Goal: Task Accomplishment & Management: Manage account settings

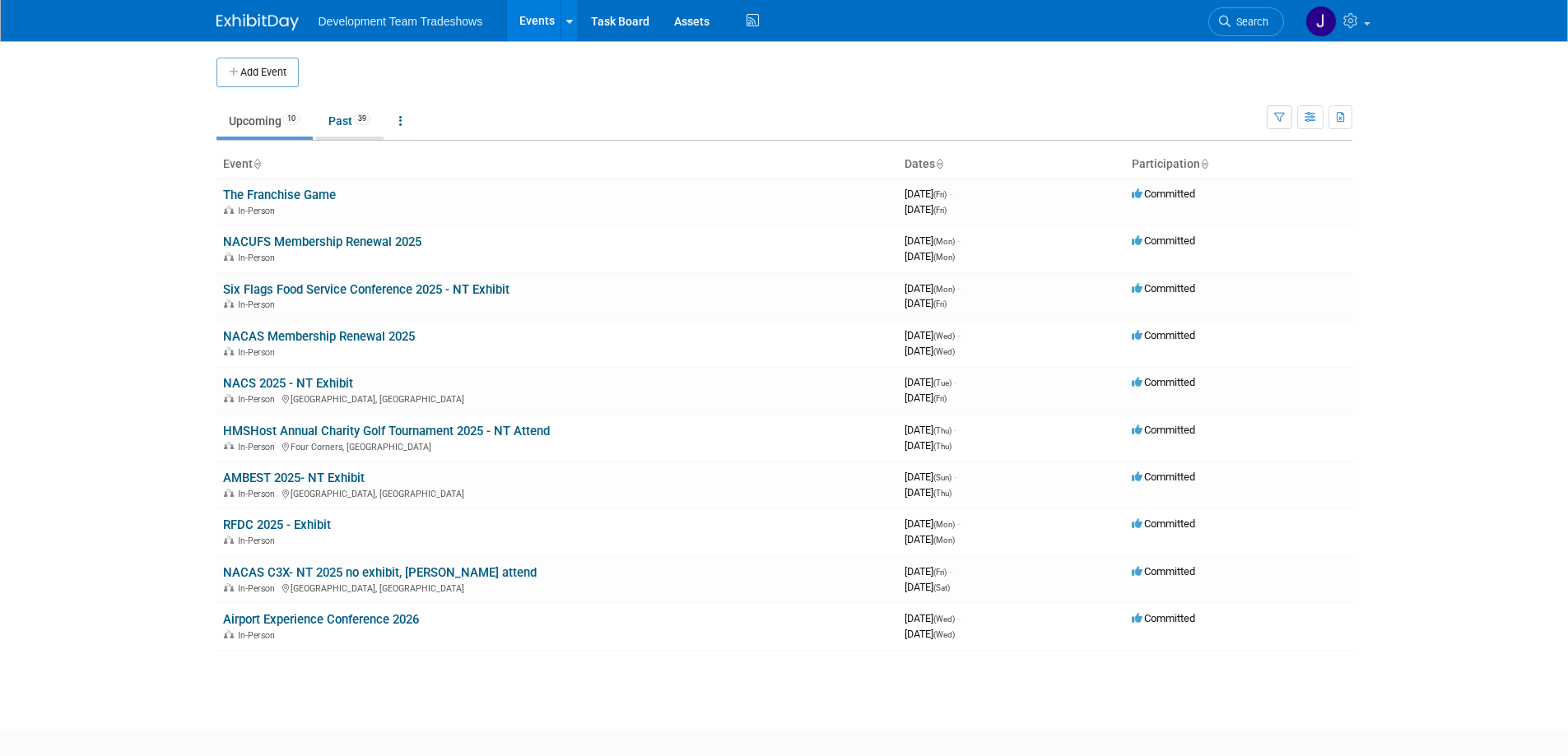
click at [337, 121] on link "Past 39" at bounding box center [350, 121] width 68 height 31
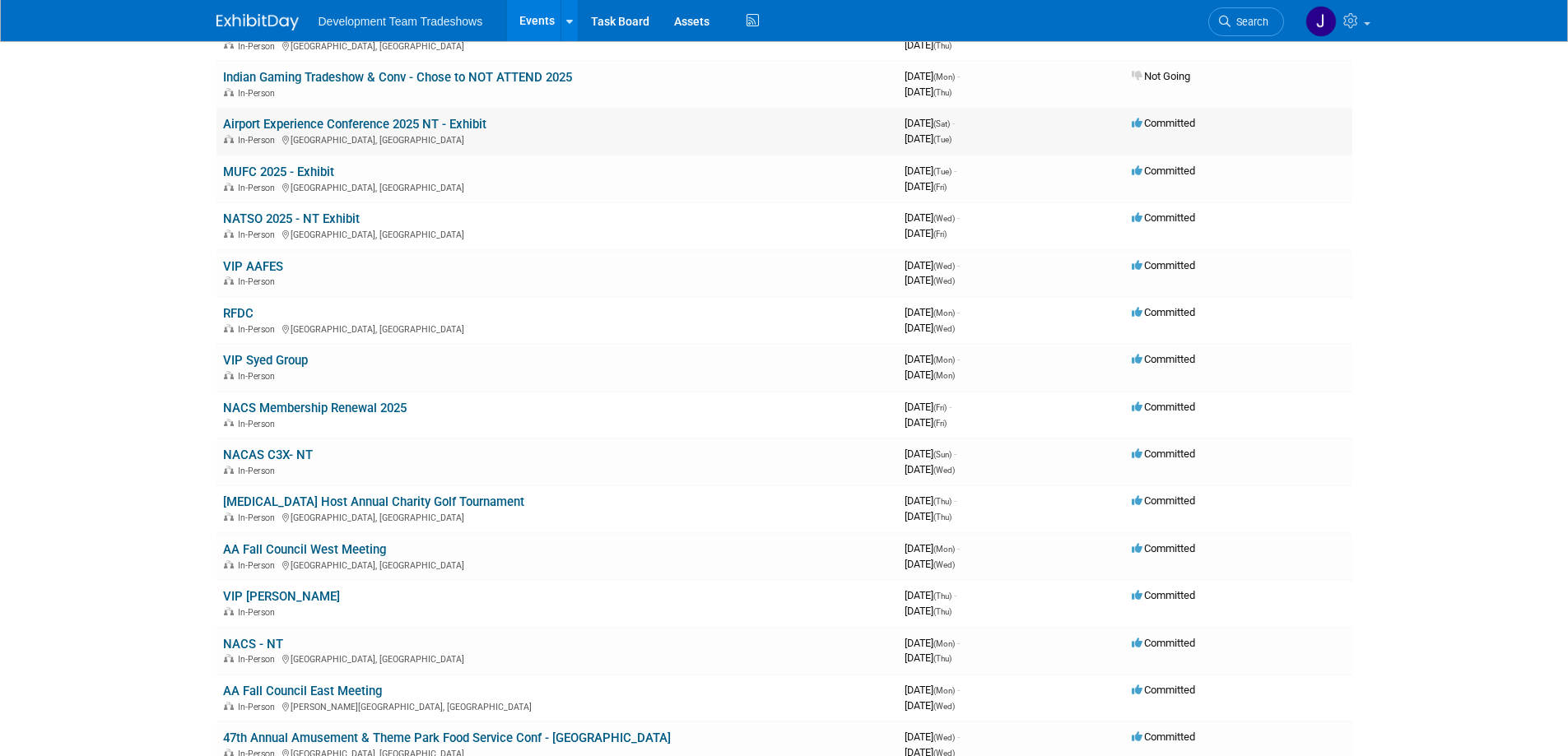
scroll to position [412, 0]
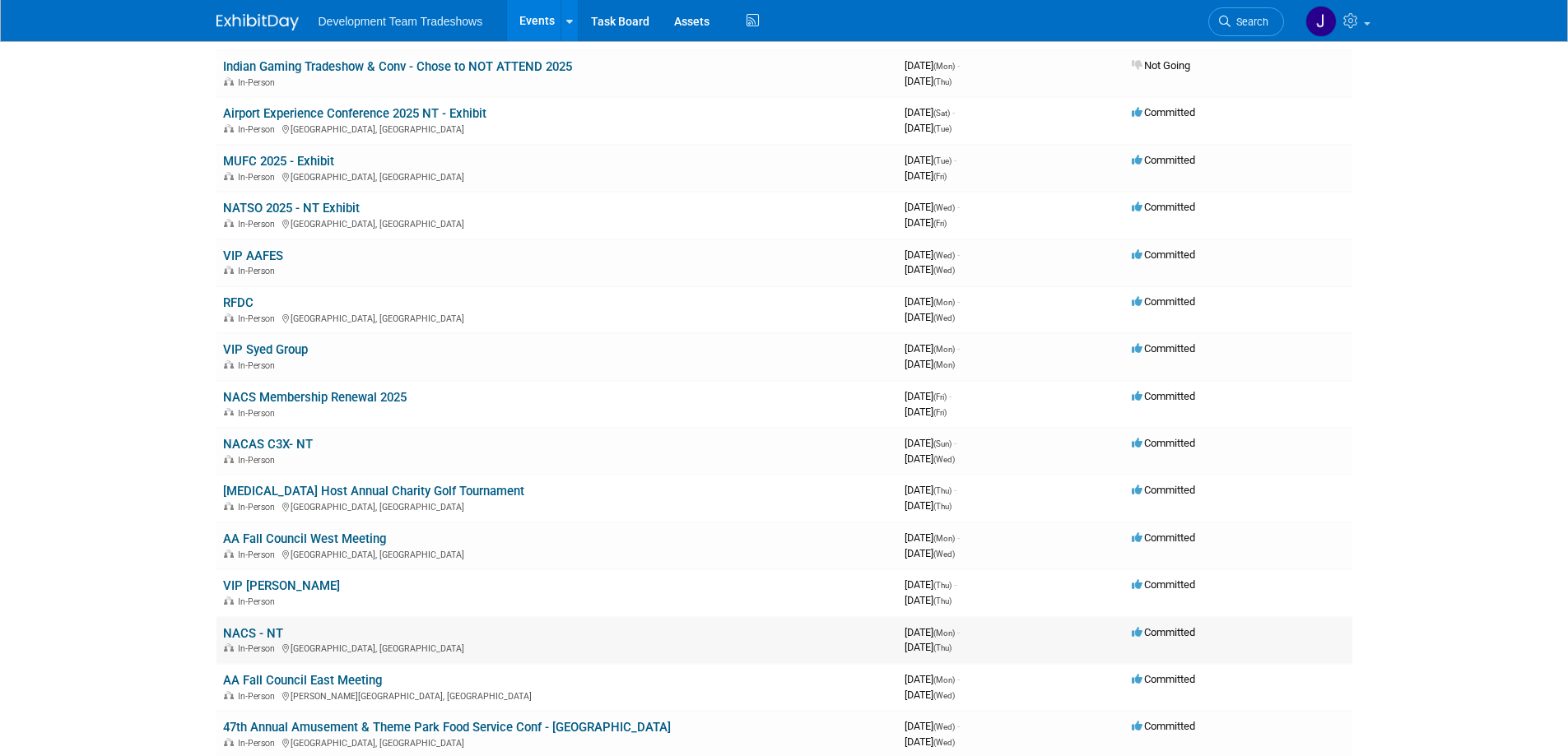
click at [259, 631] on link "NACS - NT" at bounding box center [253, 633] width 60 height 14
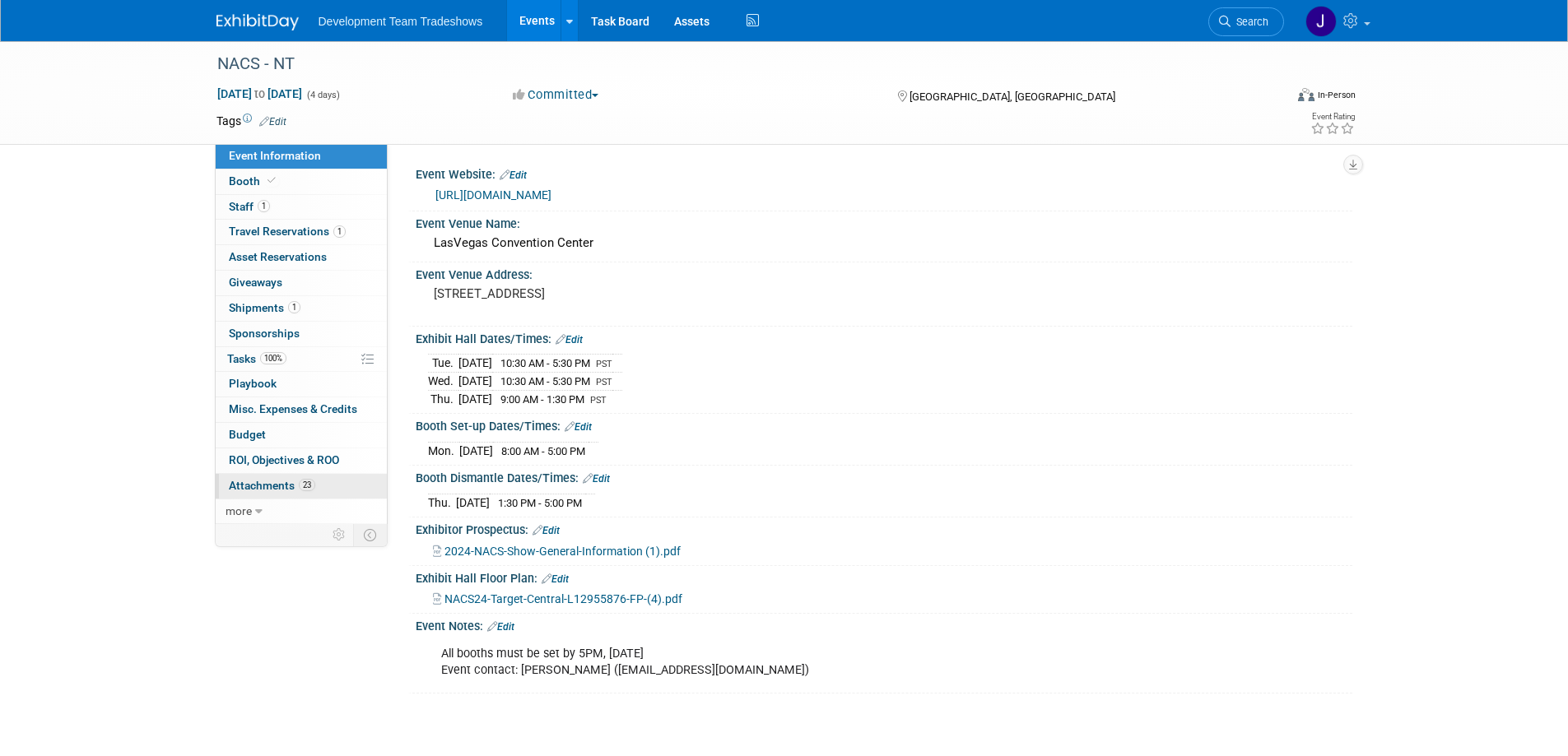
click at [271, 486] on span "Attachments 23" at bounding box center [272, 486] width 87 height 14
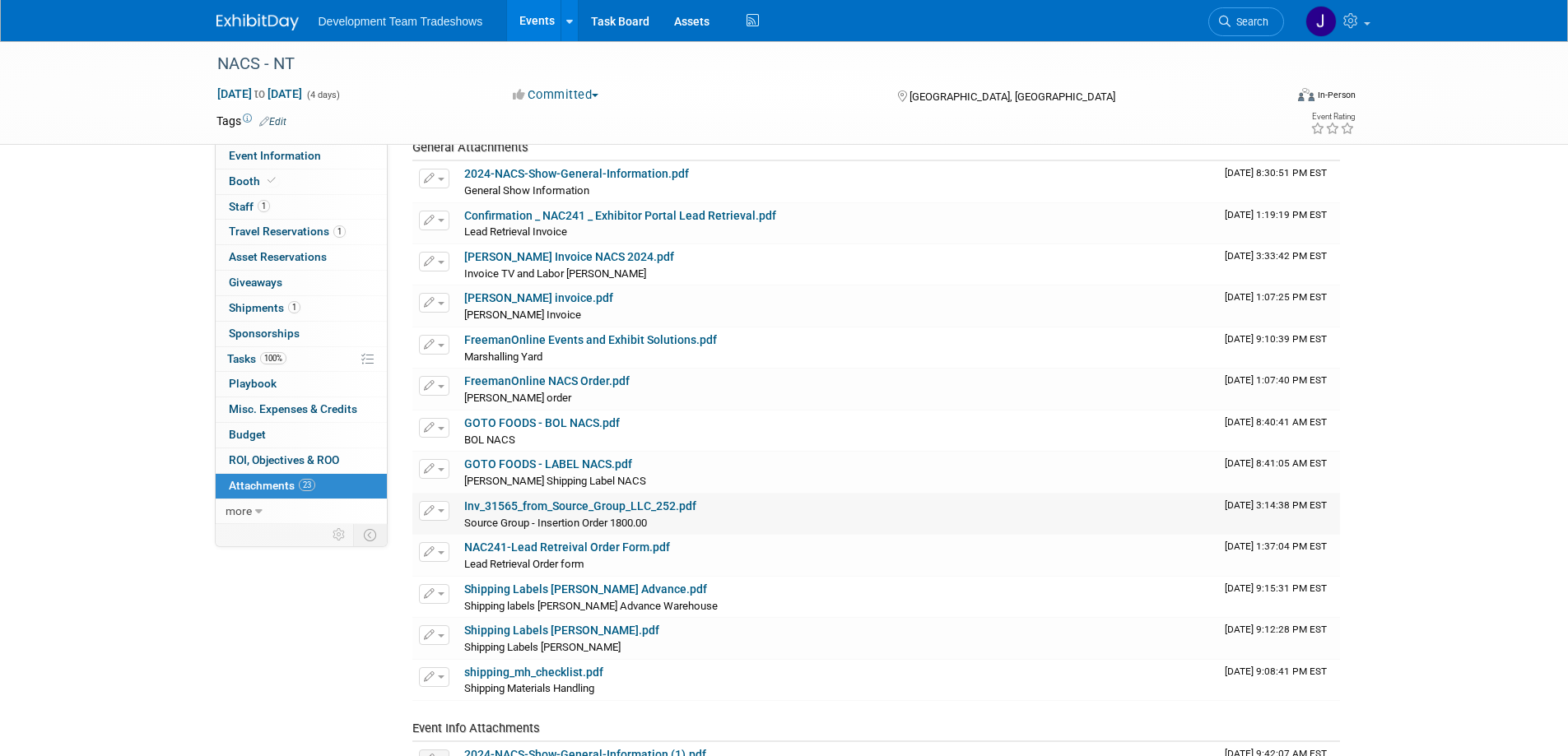
scroll to position [165, 0]
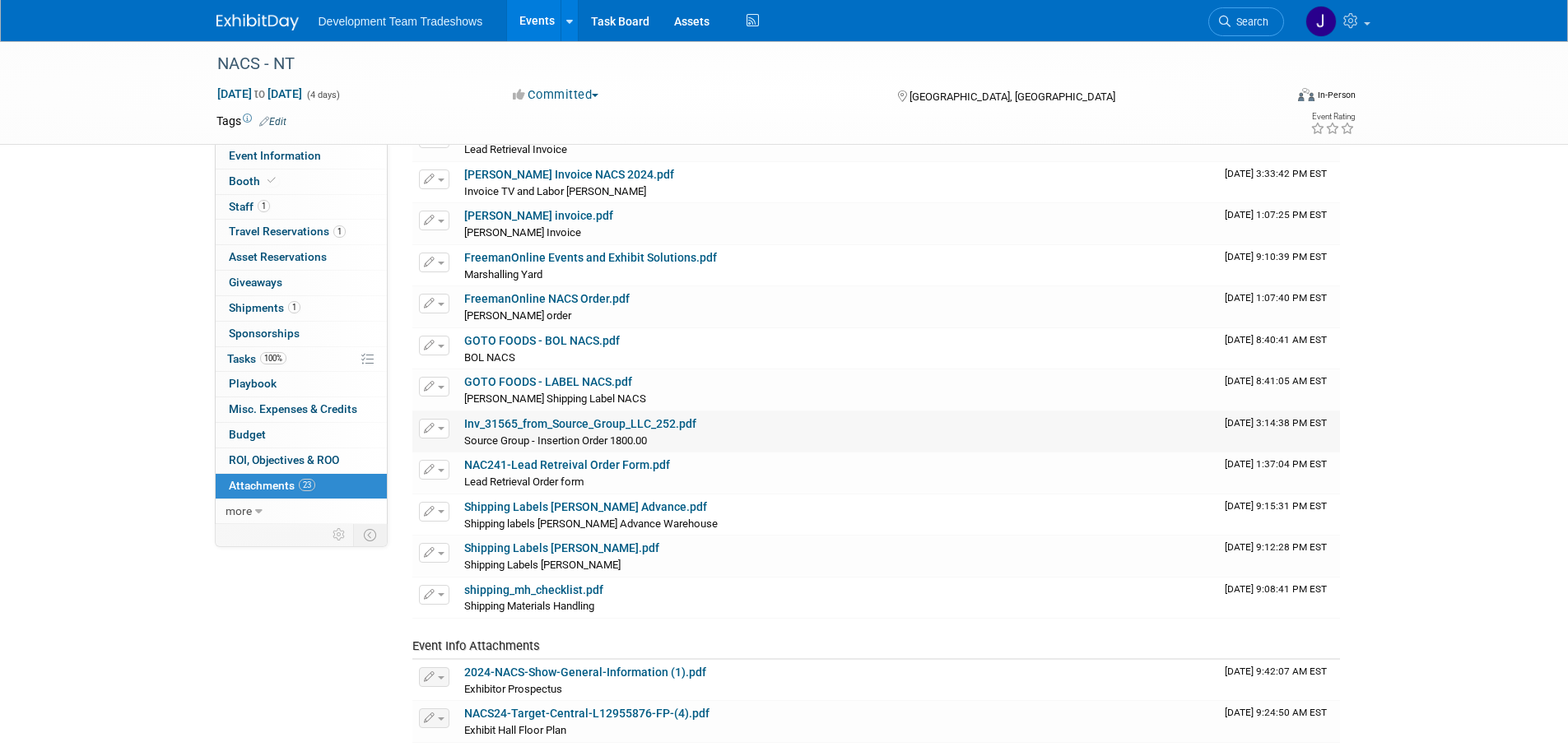
click at [655, 424] on link "Inv_31565_from_Source_Group_LLC_252.pdf" at bounding box center [580, 424] width 232 height 14
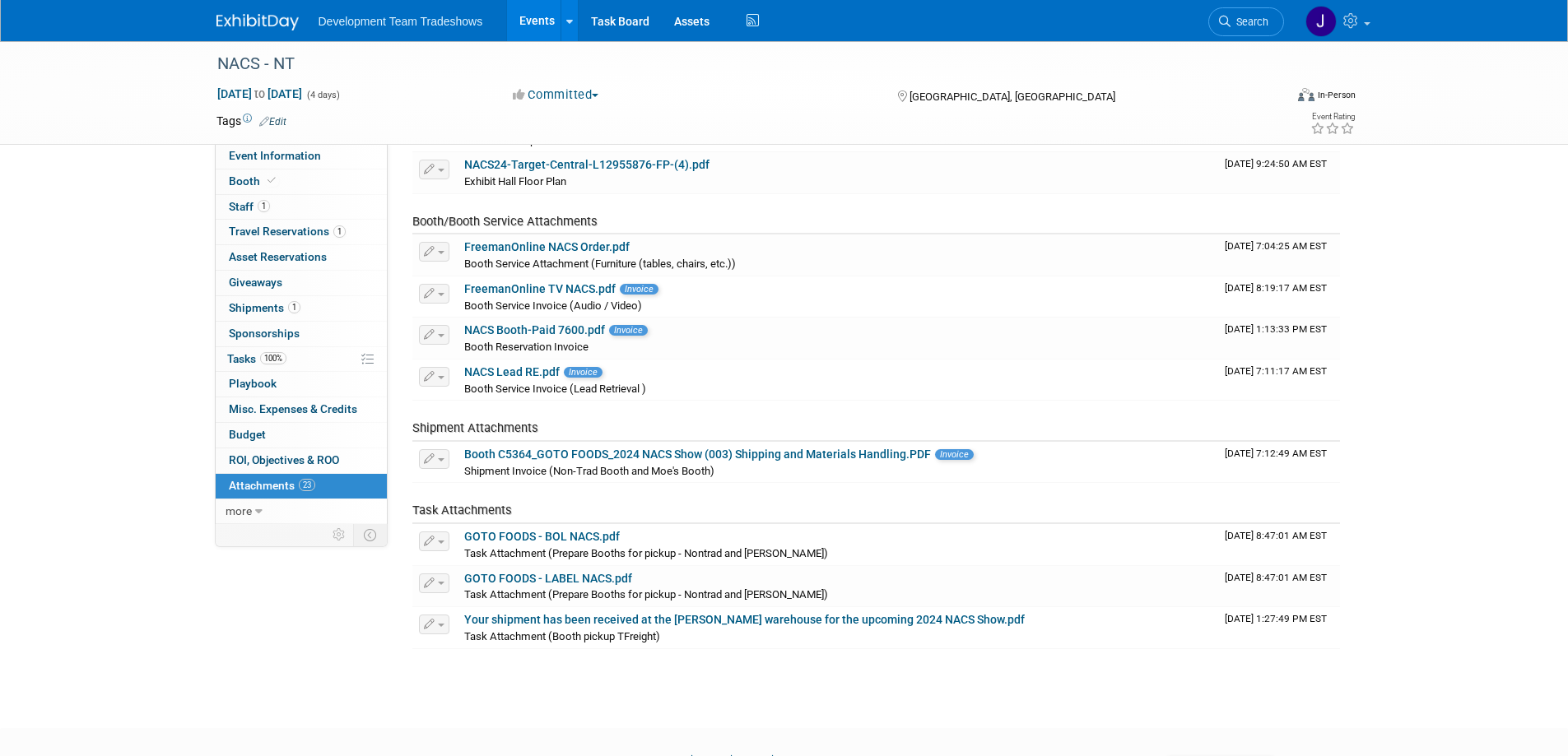
scroll to position [800, 0]
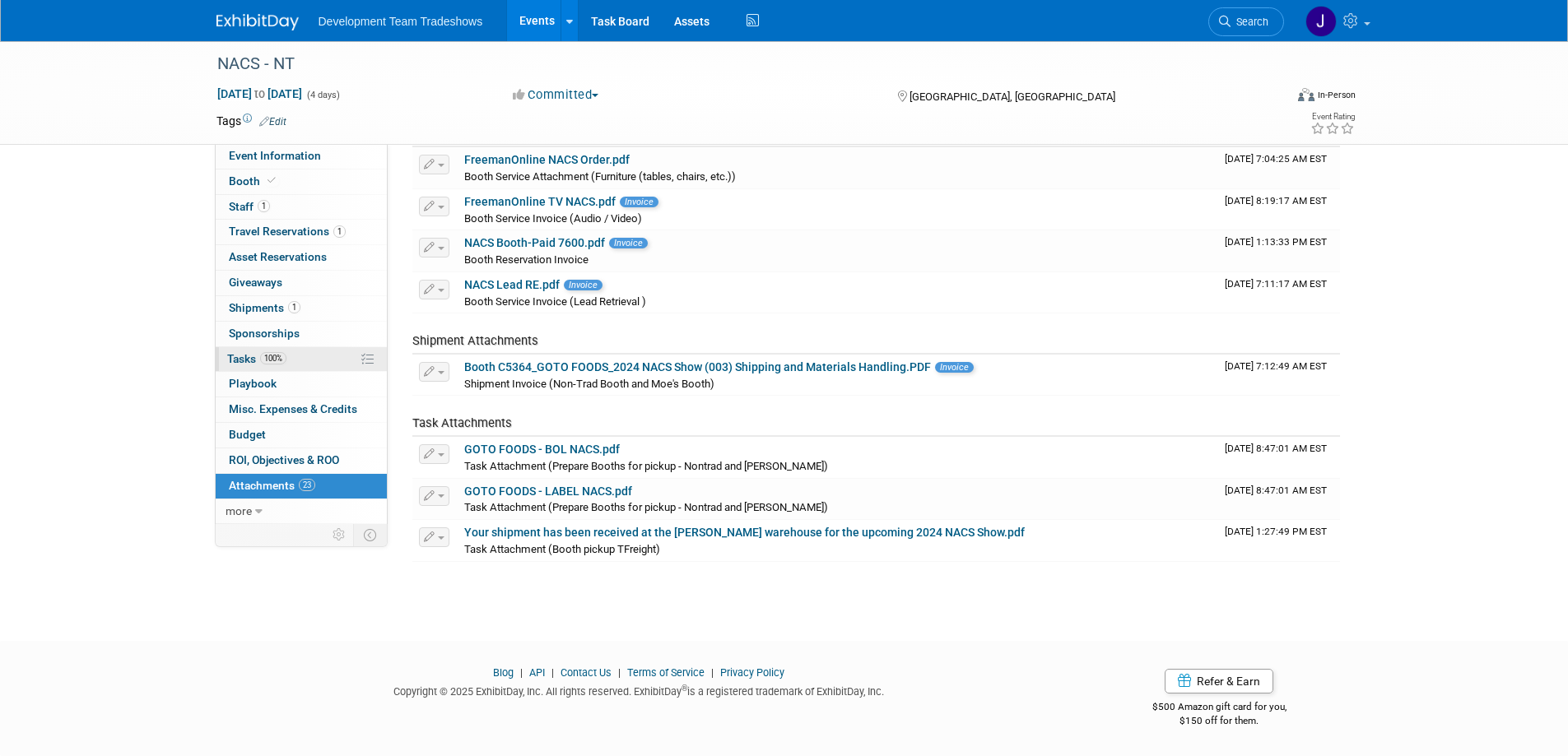
click at [237, 357] on span "Tasks 100%" at bounding box center [257, 359] width 59 height 14
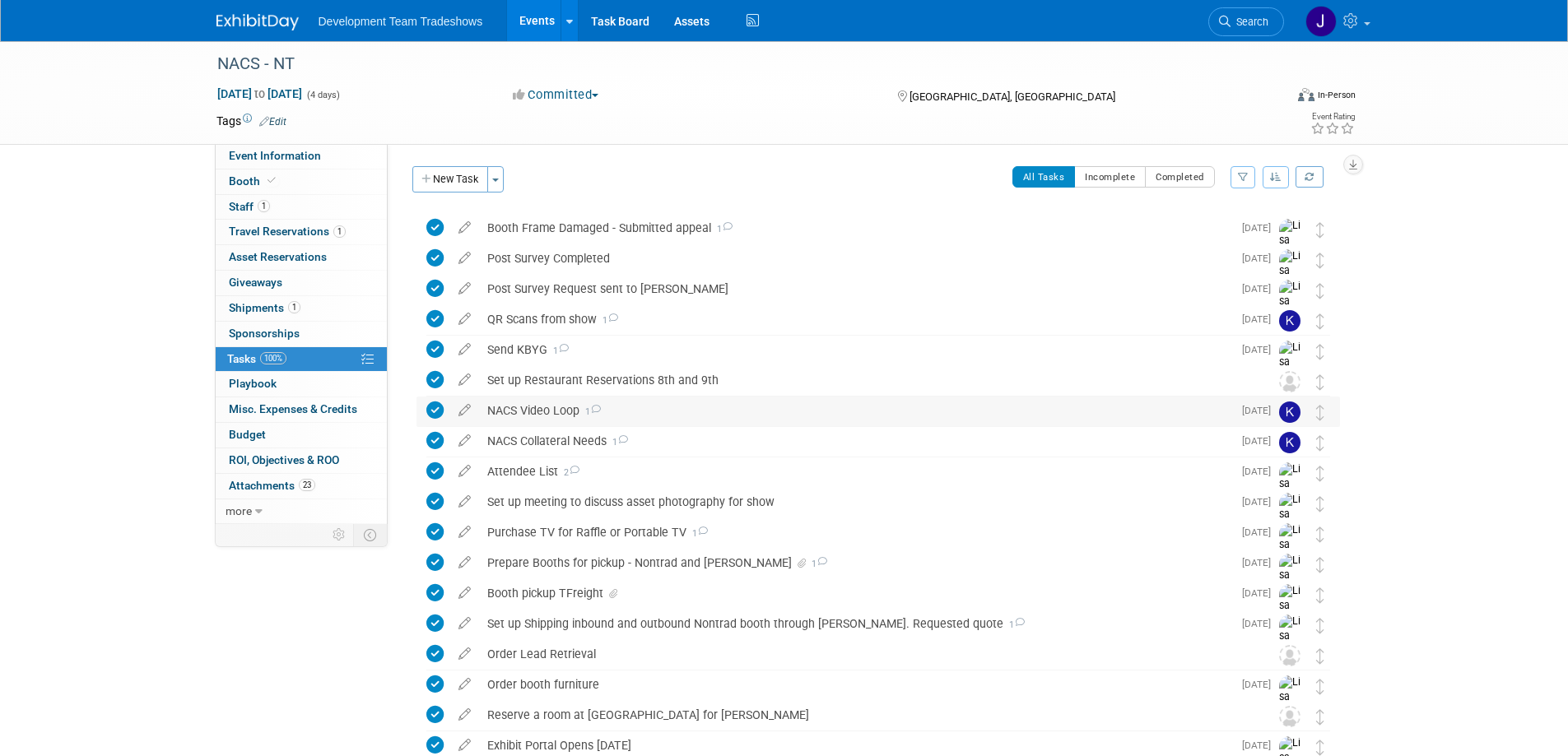
click at [554, 411] on div "NACS Video Loop 1" at bounding box center [855, 410] width 753 height 28
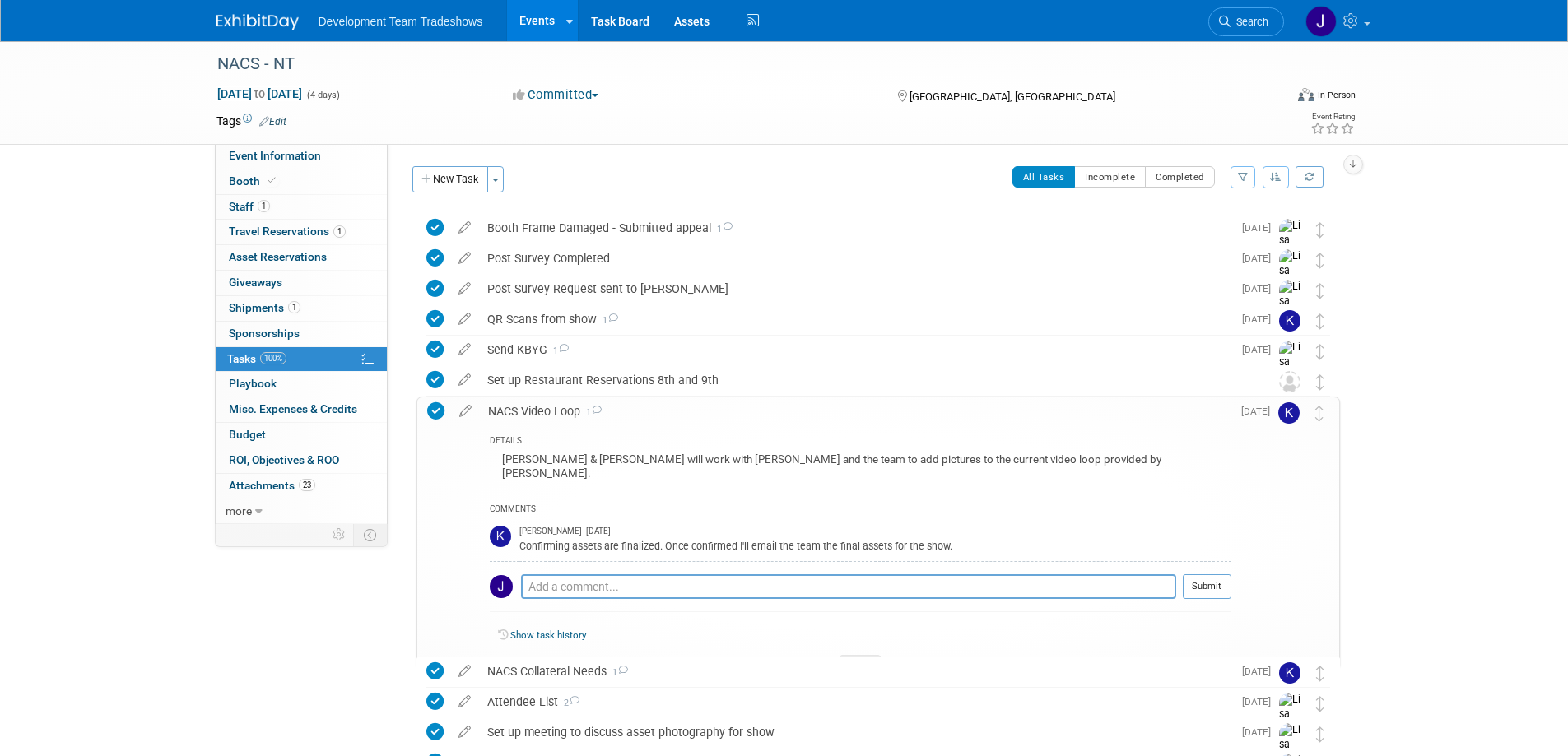
click at [429, 412] on icon at bounding box center [436, 411] width 17 height 17
click at [431, 416] on icon at bounding box center [436, 411] width 17 height 17
click at [242, 207] on span "Staff 1" at bounding box center [249, 206] width 41 height 14
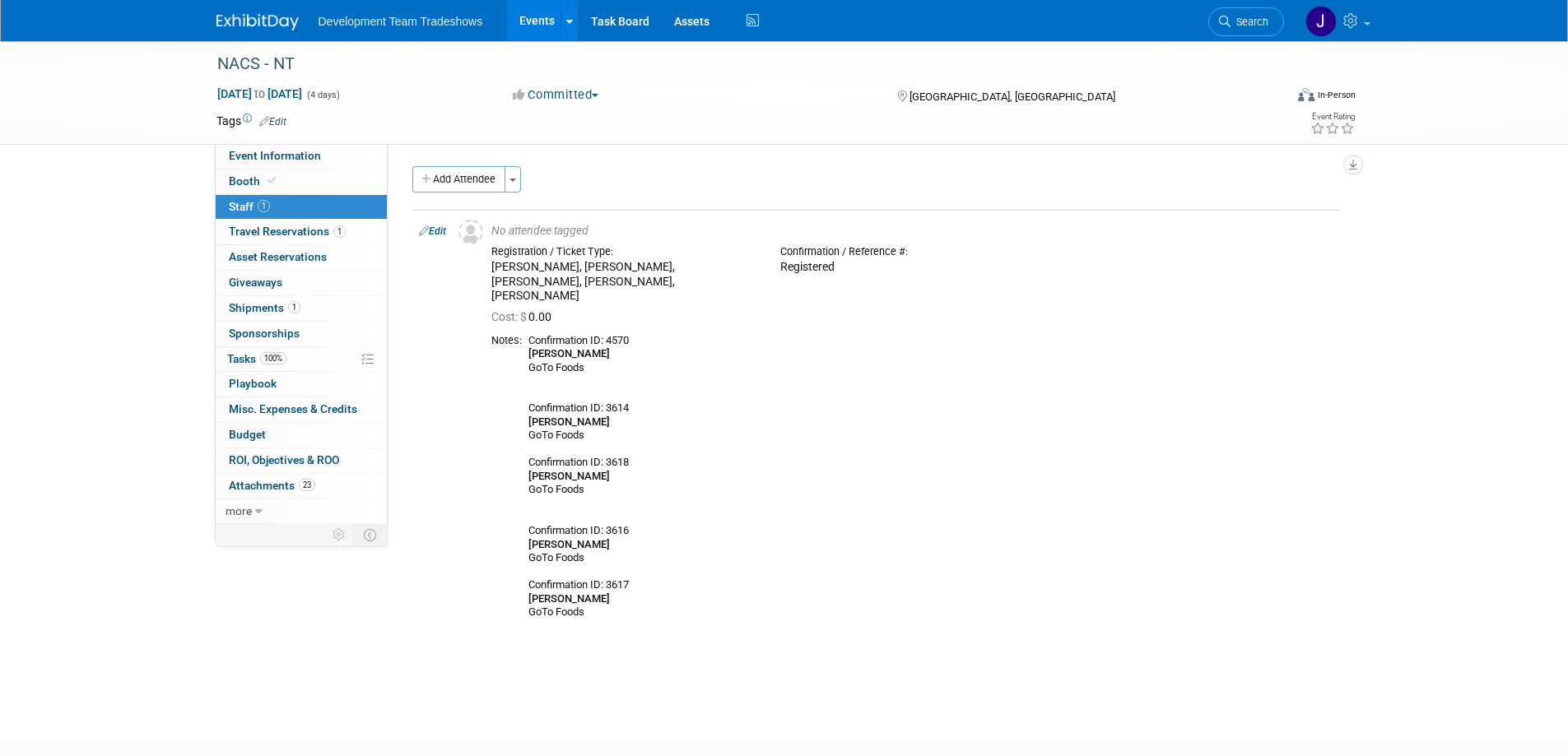
click at [546, 20] on link "Events" at bounding box center [537, 20] width 60 height 41
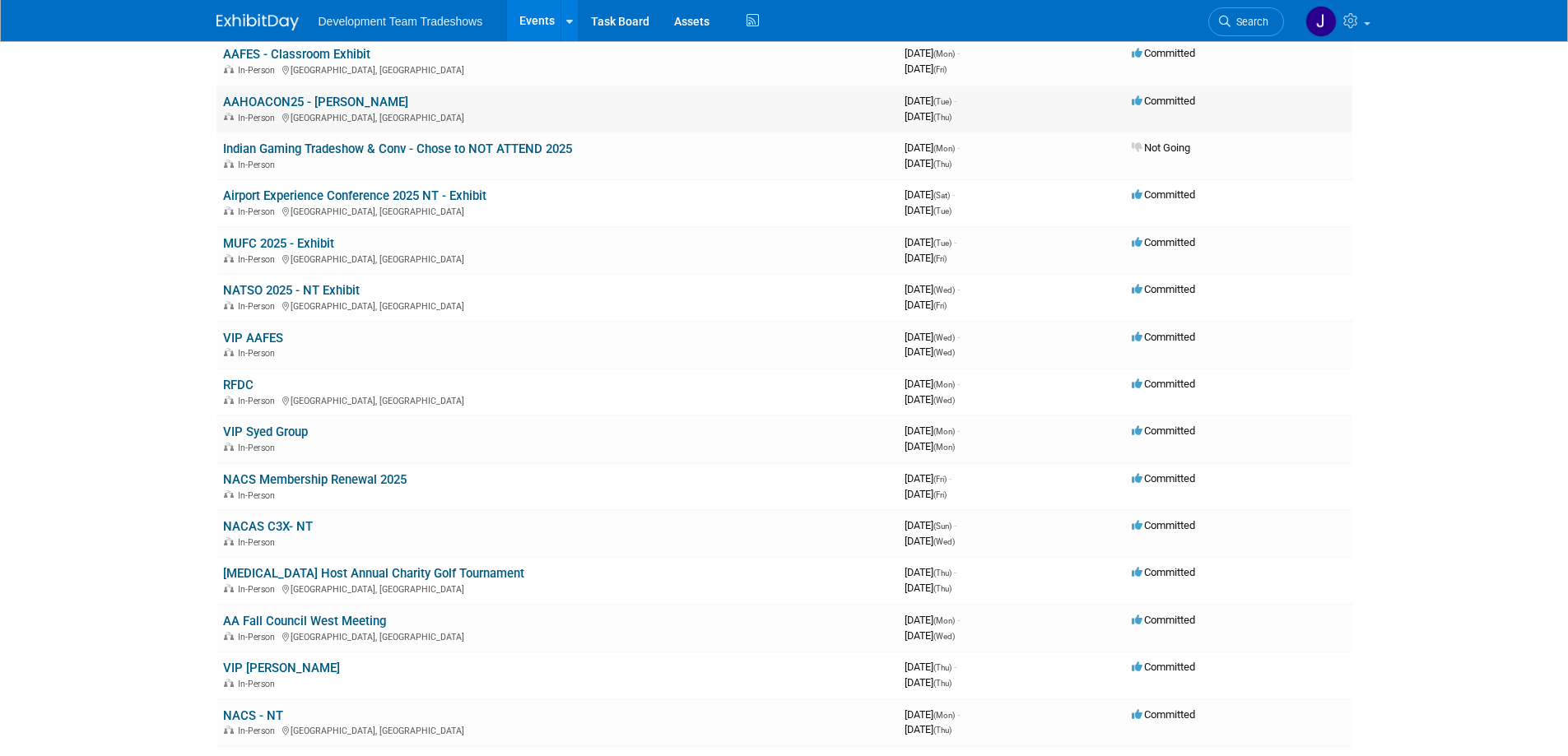
scroll to position [412, 0]
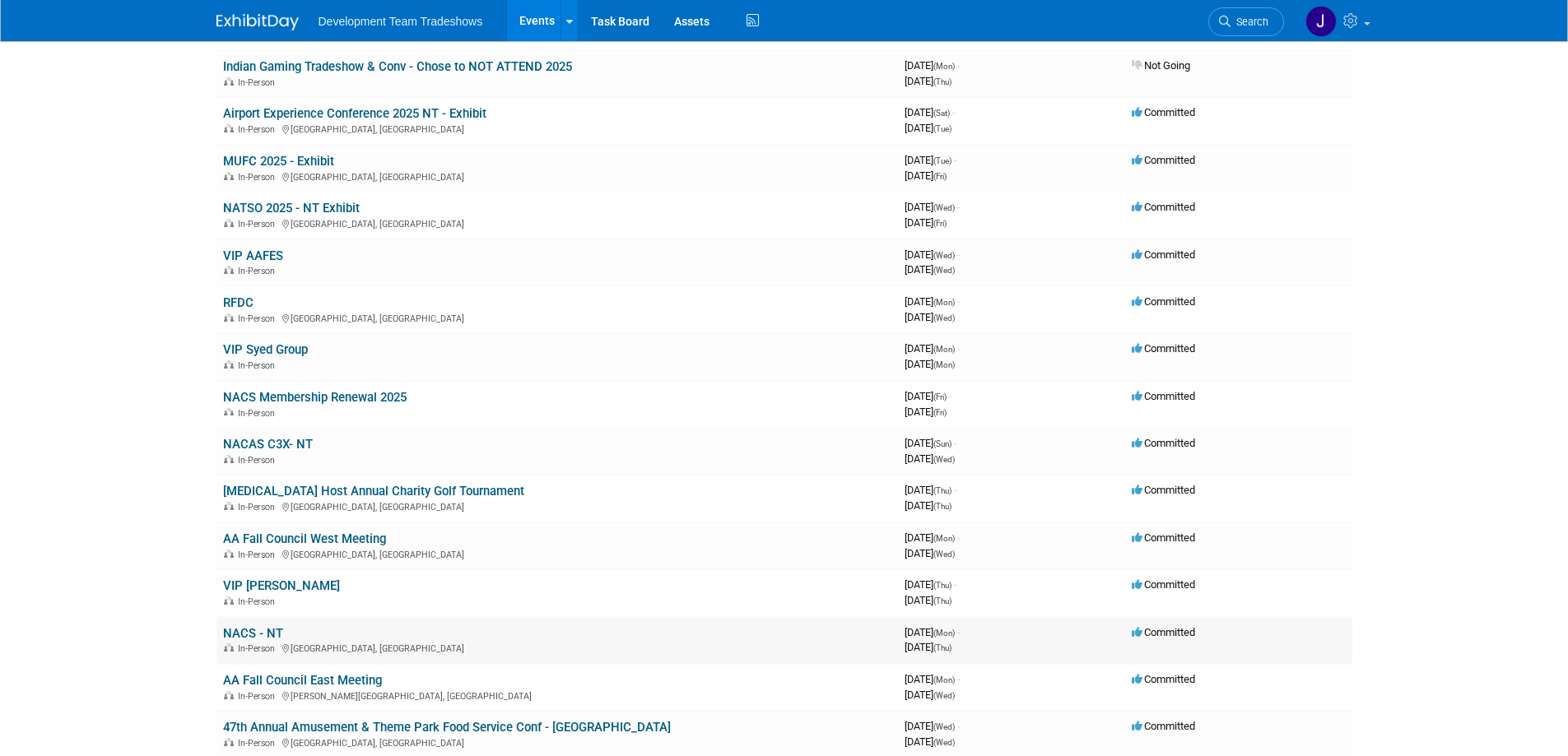
click at [256, 632] on link "NACS - NT" at bounding box center [253, 633] width 60 height 14
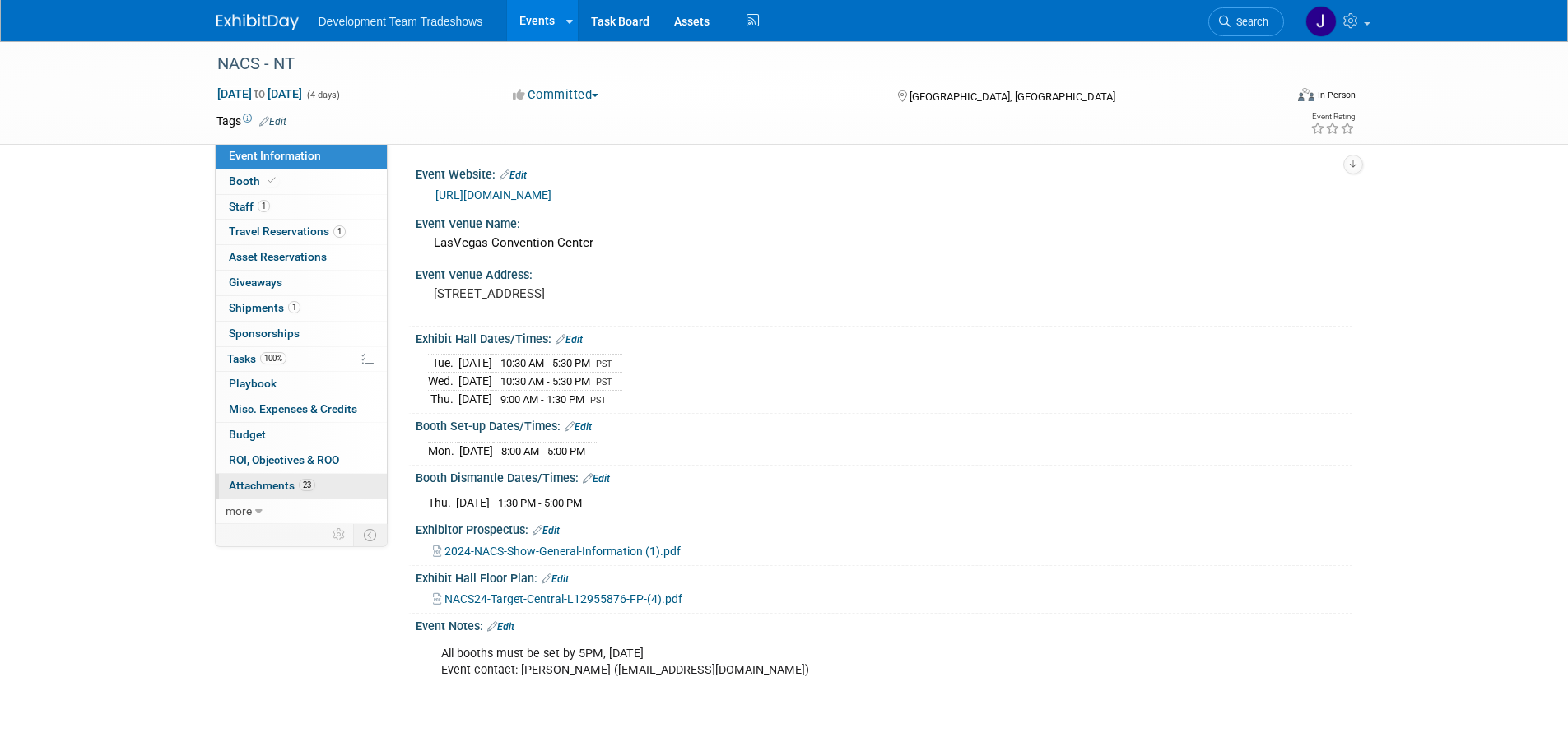
click at [273, 489] on span "Attachments 23" at bounding box center [272, 486] width 87 height 14
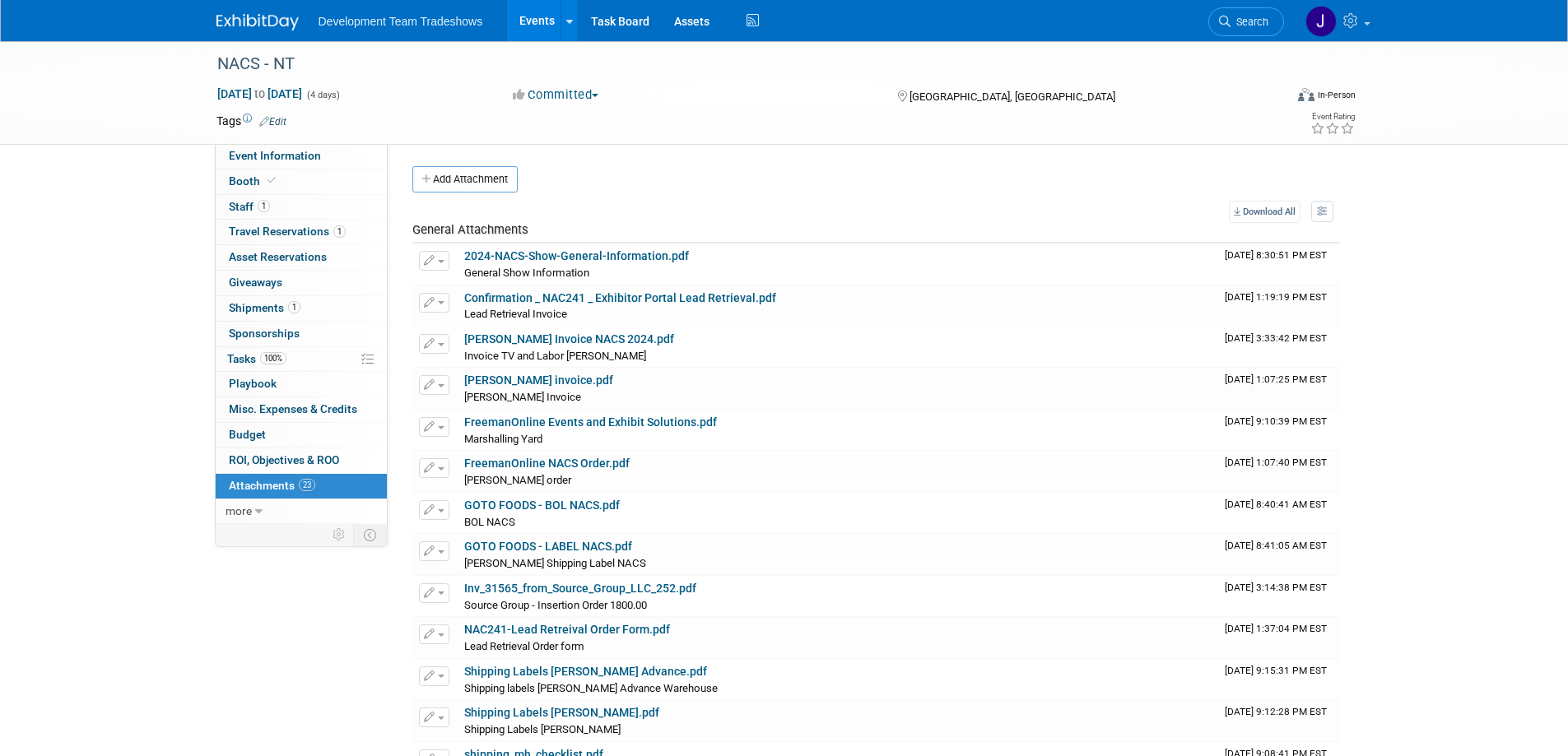
click at [542, 14] on link "Events" at bounding box center [537, 20] width 60 height 41
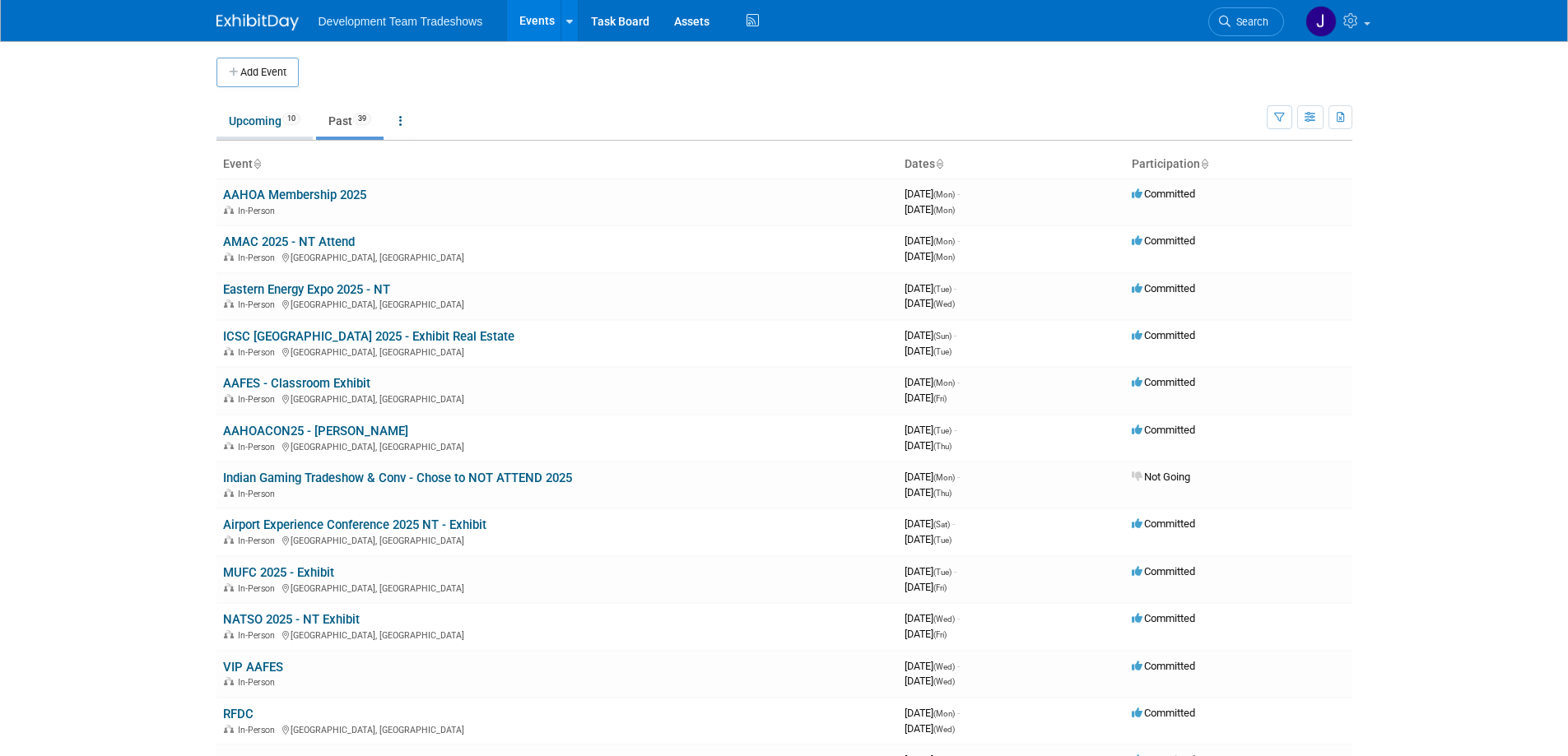
click at [254, 119] on link "Upcoming 10" at bounding box center [264, 121] width 96 height 31
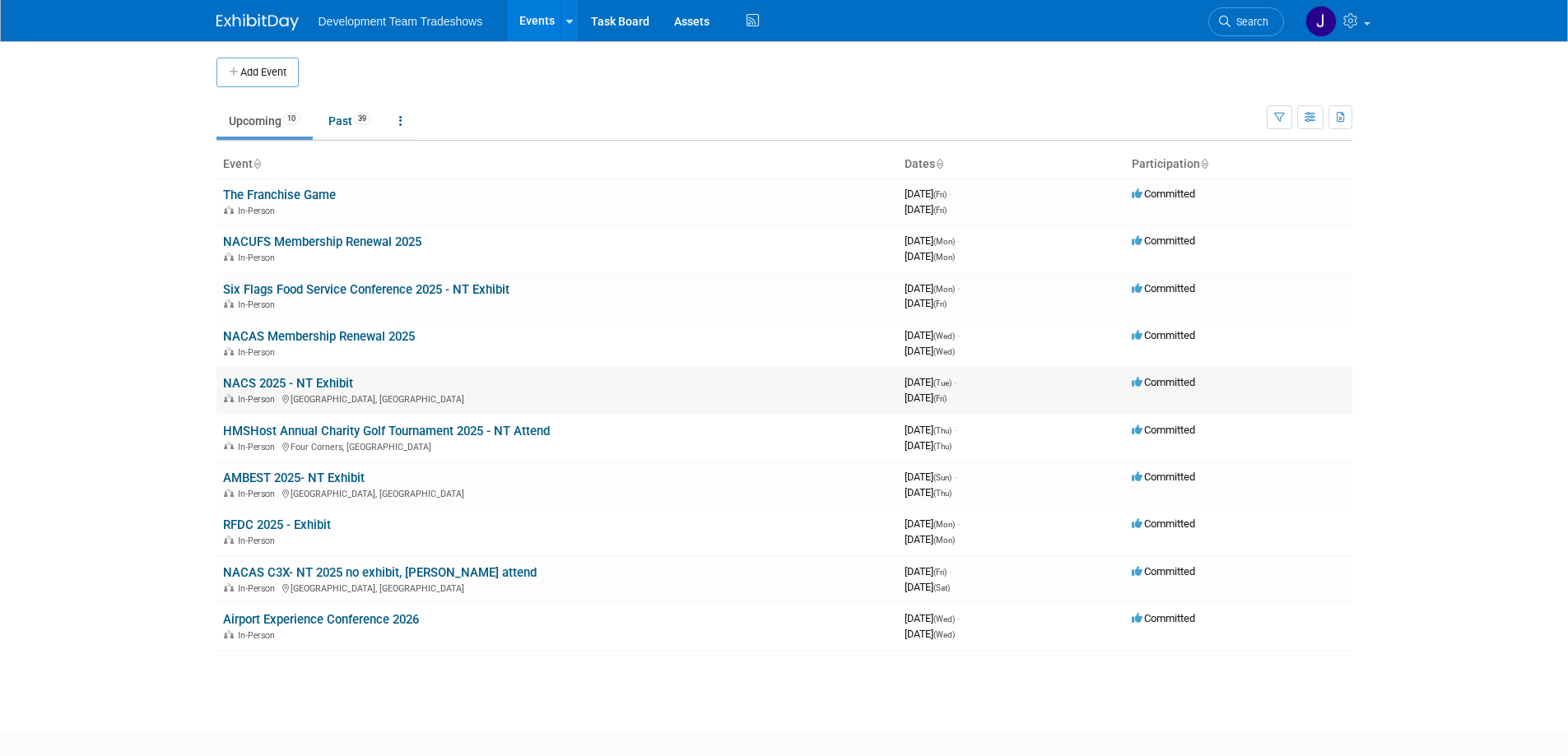
click at [267, 385] on link "NACS 2025 - NT Exhibit" at bounding box center [287, 383] width 130 height 14
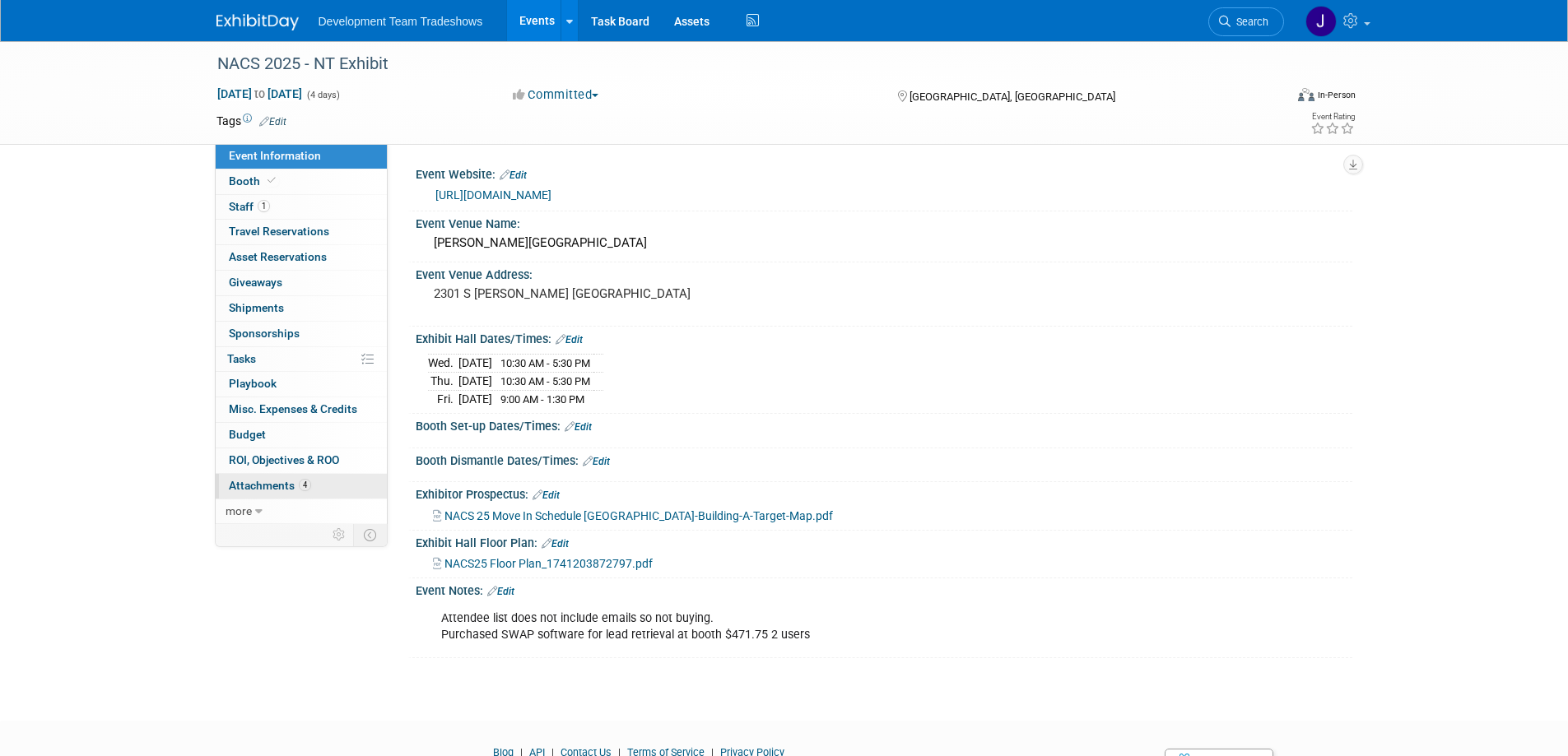
click at [274, 484] on span "Attachments 4" at bounding box center [269, 486] width 82 height 14
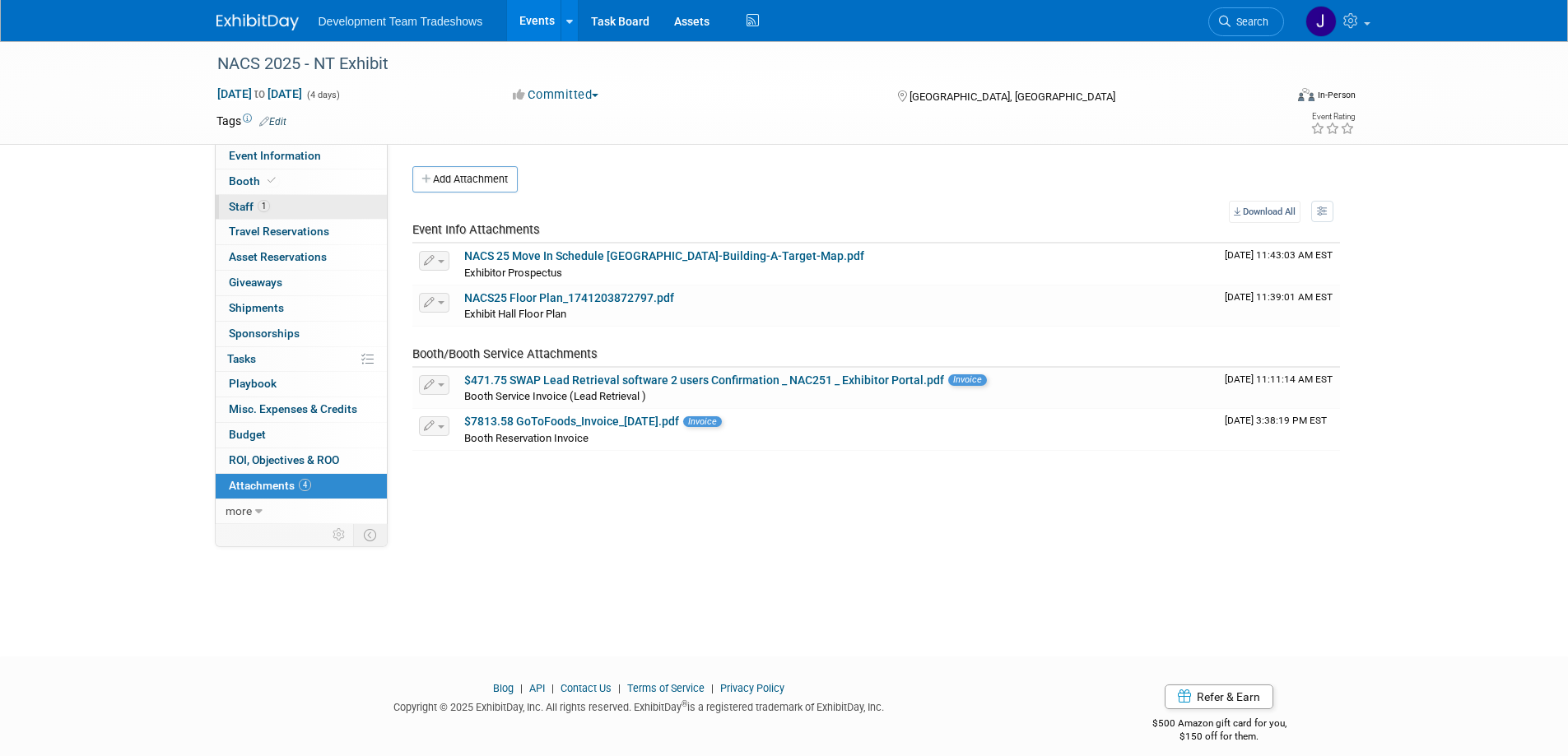
click at [235, 207] on span "Staff 1" at bounding box center [249, 206] width 41 height 14
